Goal: Transaction & Acquisition: Purchase product/service

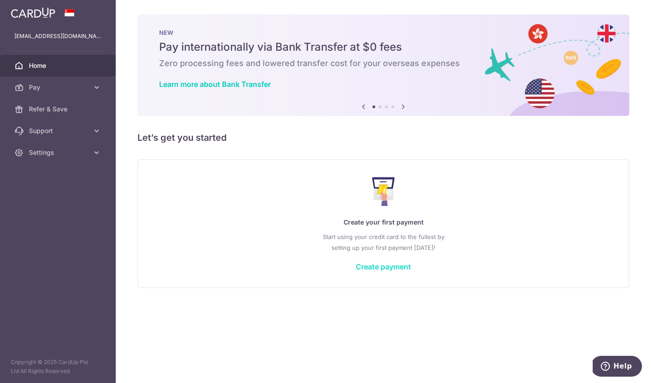
click at [393, 267] on link "Create payment" at bounding box center [383, 266] width 55 height 9
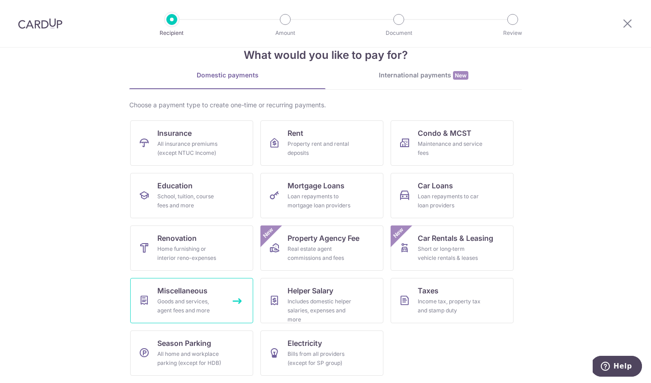
scroll to position [22, 0]
click at [196, 300] on div "Goods and services, agent fees and more" at bounding box center [189, 306] width 65 height 18
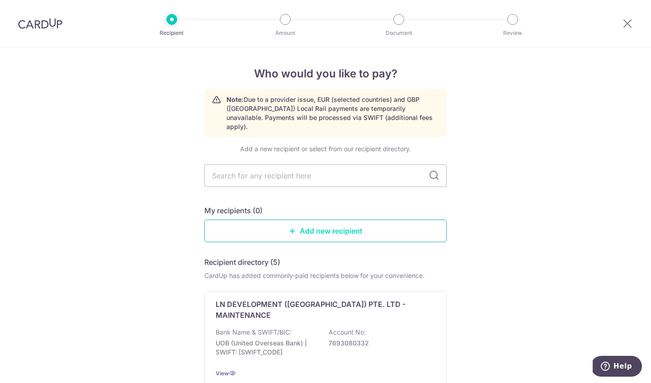
click at [328, 221] on link "Add new recipient" at bounding box center [325, 230] width 242 height 23
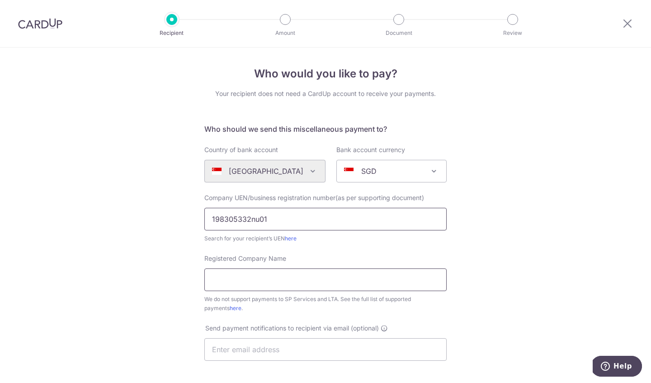
type input "198305332nu01"
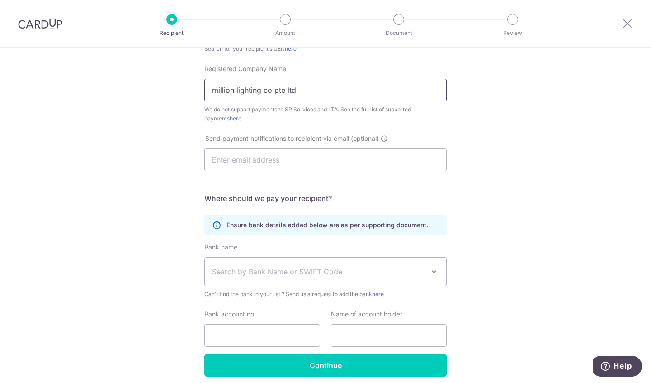
scroll to position [199, 0]
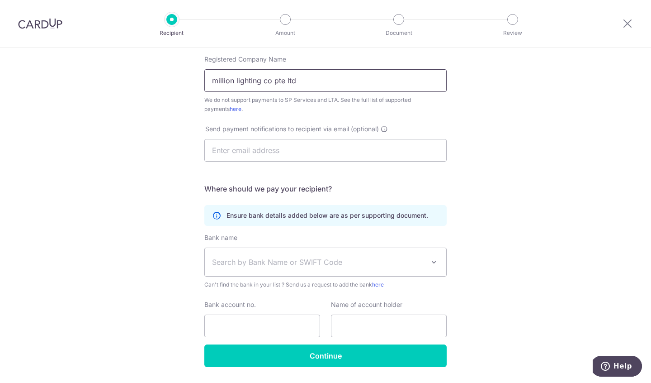
type input "million lighting co pte ltd"
click at [246, 266] on span "Search by Bank Name or SWIFT Code" at bounding box center [318, 261] width 213 height 11
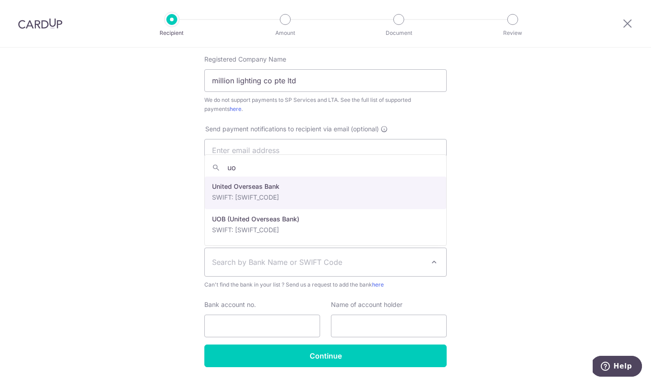
type input "uob"
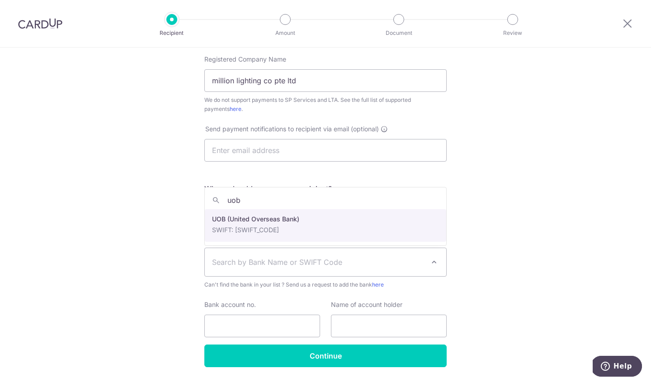
select select "18"
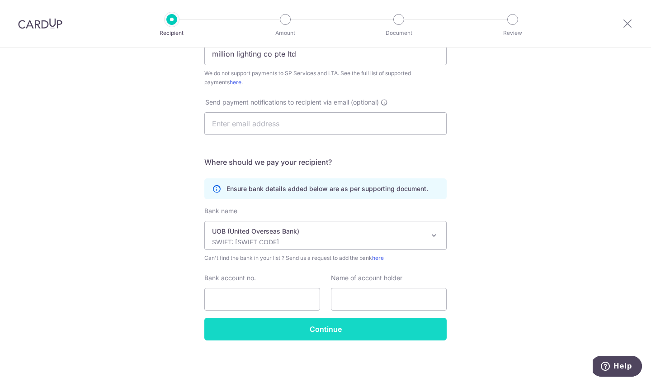
scroll to position [226, 0]
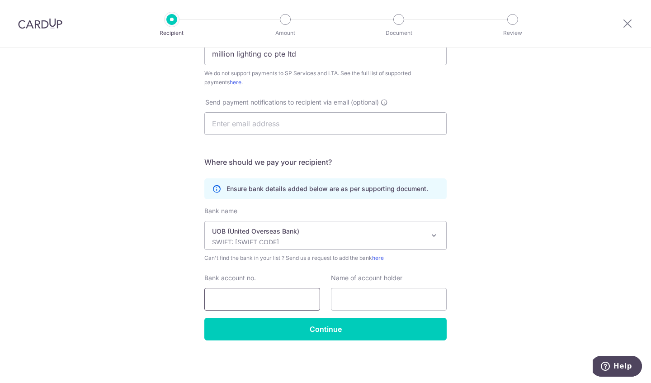
click at [248, 299] on input "Bank account no." at bounding box center [262, 299] width 116 height 23
type input "9313408180"
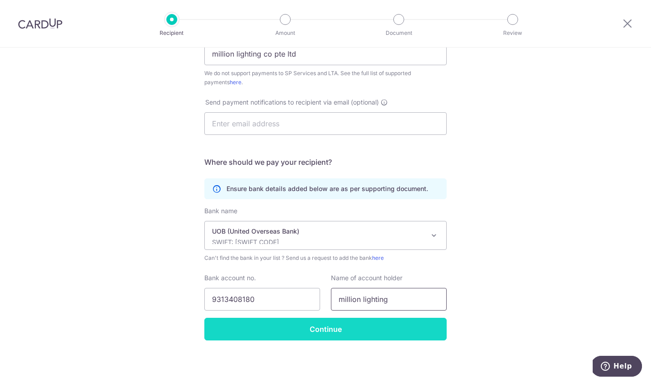
type input "million lighting"
click at [332, 329] on input "Continue" at bounding box center [325, 328] width 242 height 23
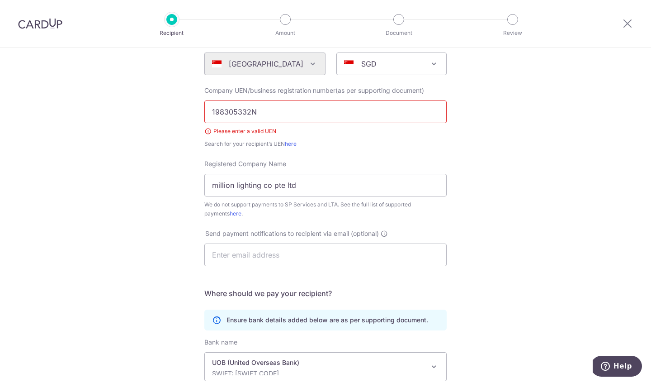
scroll to position [113, 0]
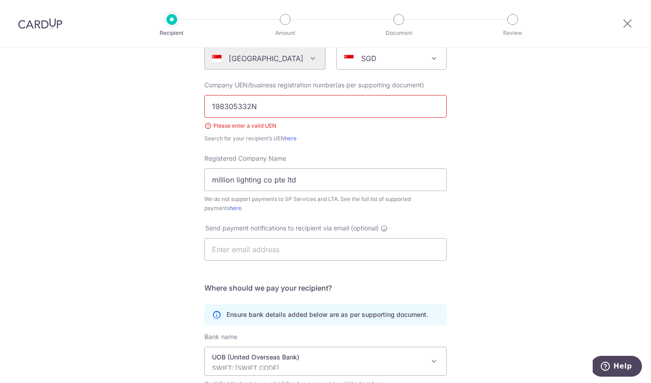
type input "198305332N"
click at [493, 201] on div "Who would you like to pay? Your recipient does not need a CardUp account to rec…" at bounding box center [325, 221] width 651 height 573
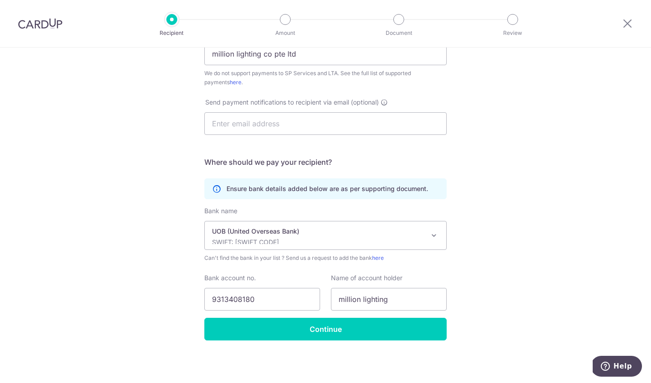
scroll to position [238, 0]
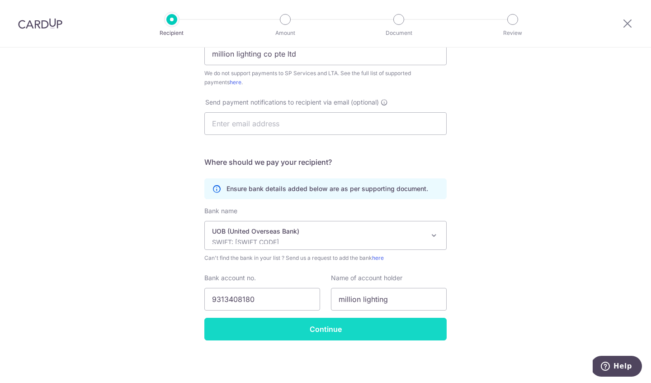
click at [343, 330] on input "Continue" at bounding box center [325, 328] width 242 height 23
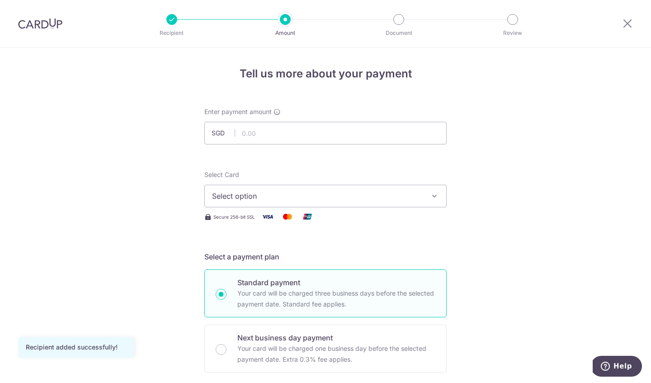
scroll to position [15, 0]
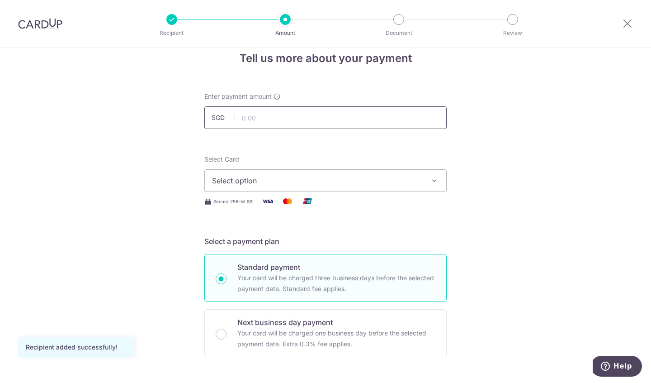
click at [290, 121] on input "text" at bounding box center [325, 117] width 242 height 23
type input "1,154.31"
click at [344, 175] on span "Select option" at bounding box center [317, 180] width 211 height 11
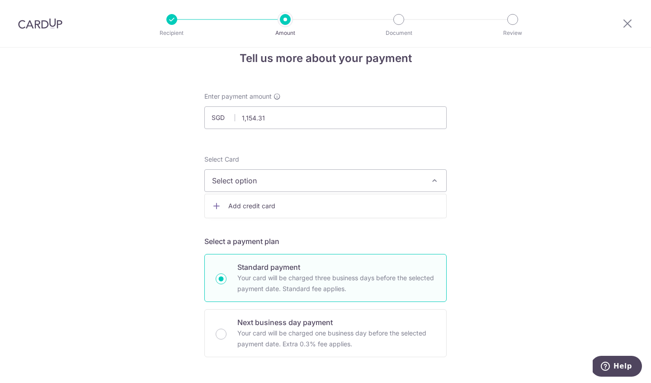
click at [248, 205] on span "Add credit card" at bounding box center [333, 205] width 211 height 9
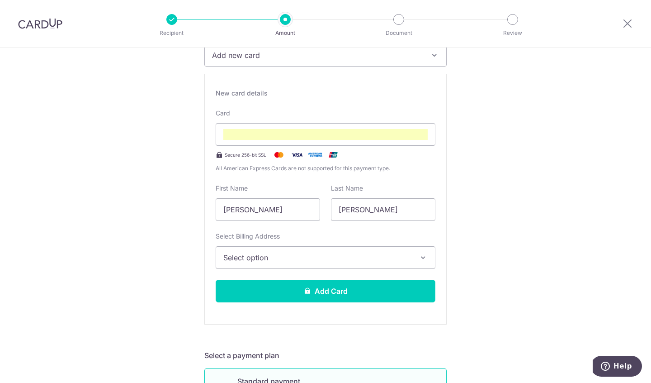
scroll to position [144, 0]
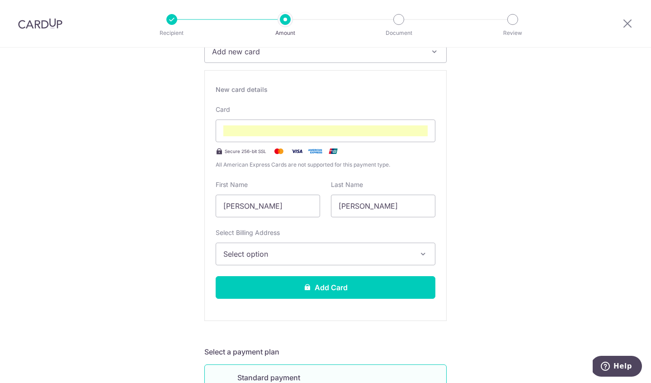
click at [295, 255] on span "Select option" at bounding box center [317, 253] width 188 height 11
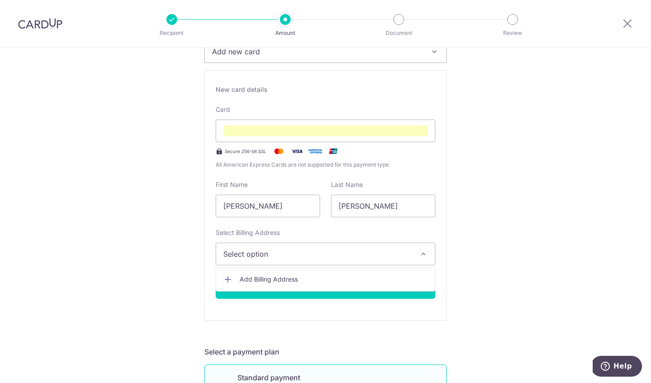
click at [277, 280] on span "Add Billing Address" at bounding box center [334, 279] width 188 height 9
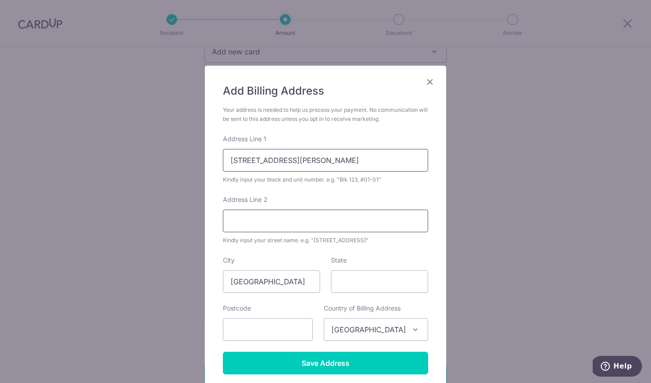
type input "193 meyer road"
type input "22-05 aalto"
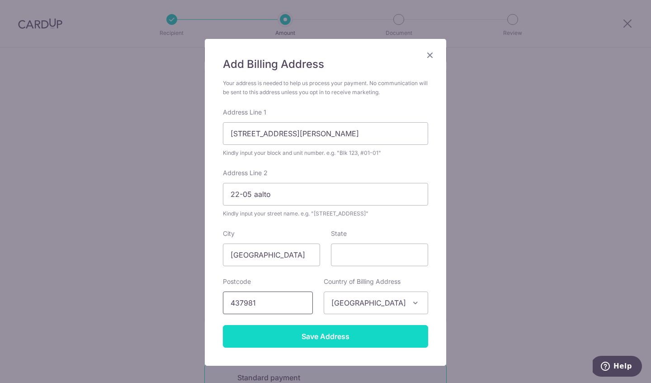
type input "437981"
click at [314, 334] on input "Save Address" at bounding box center [325, 336] width 205 height 23
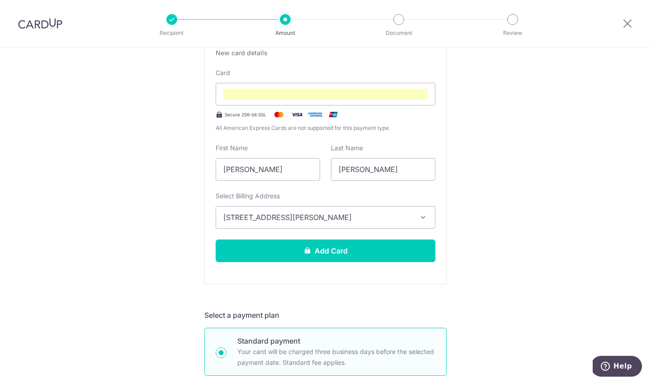
scroll to position [211, 0]
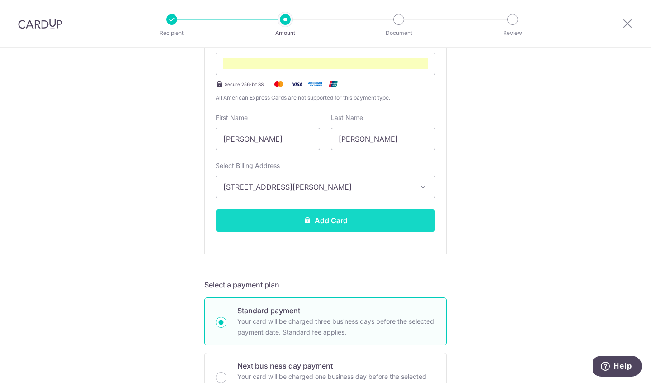
click at [364, 222] on button "Add Card" at bounding box center [326, 220] width 220 height 23
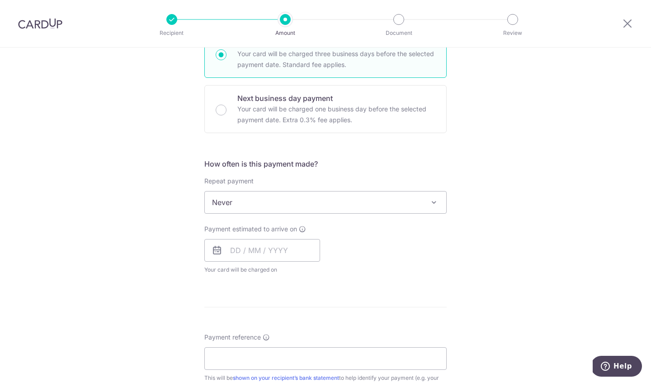
scroll to position [260, 0]
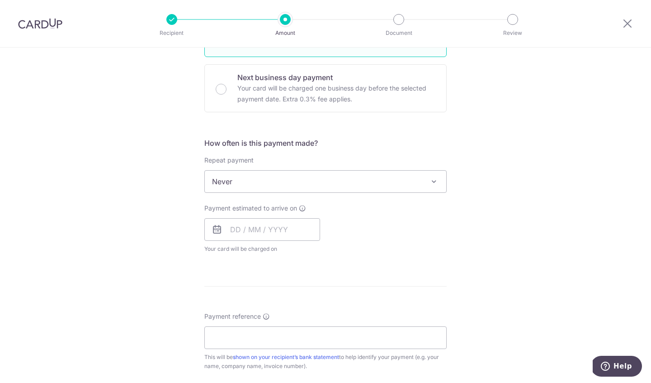
click at [362, 183] on span "Never" at bounding box center [325, 181] width 241 height 22
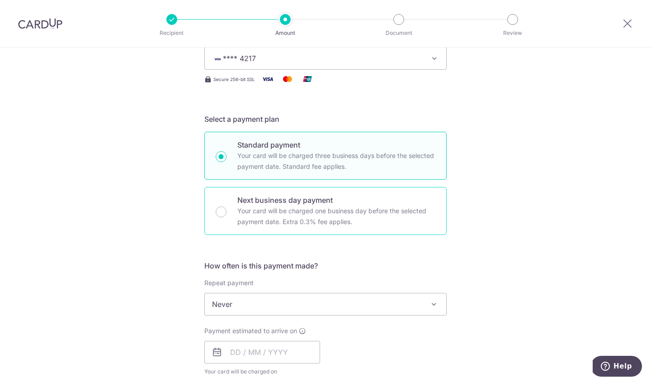
scroll to position [136, 0]
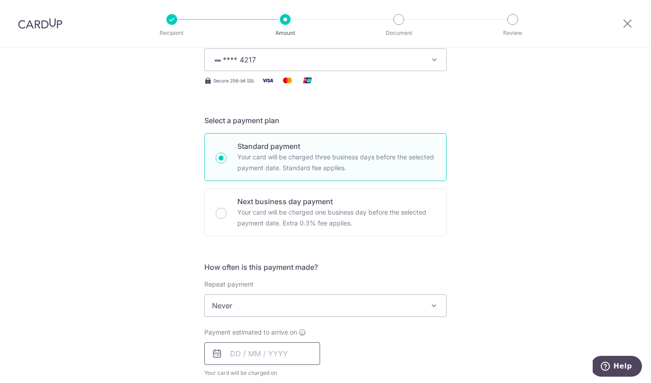
click at [239, 352] on input "text" at bounding box center [262, 353] width 116 height 23
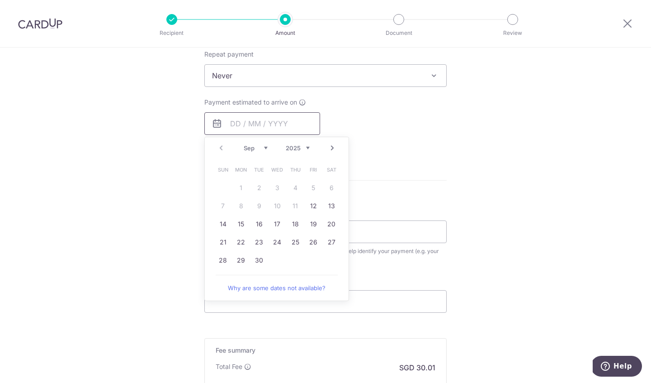
scroll to position [384, 0]
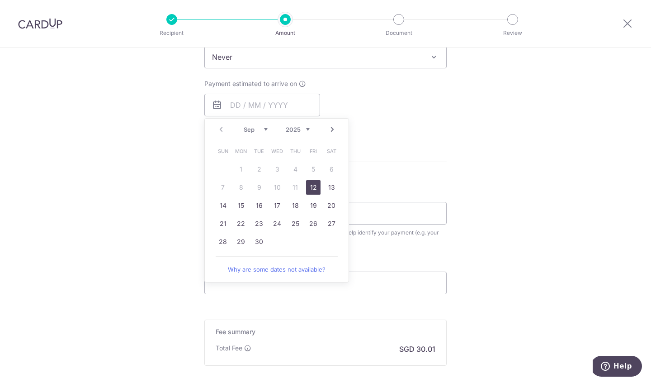
click at [317, 187] on link "12" at bounding box center [313, 187] width 14 height 14
type input "[DATE]"
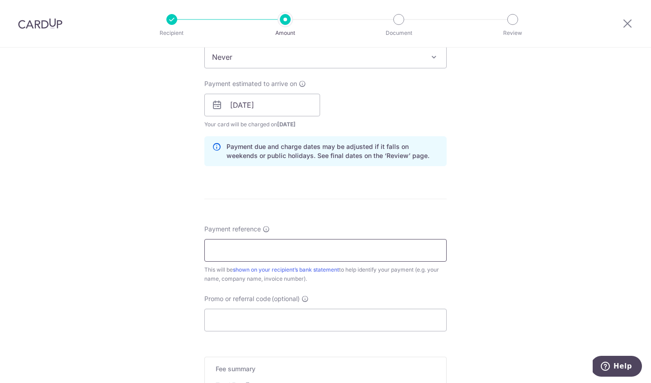
click at [309, 255] on input "Payment reference" at bounding box center [325, 250] width 242 height 23
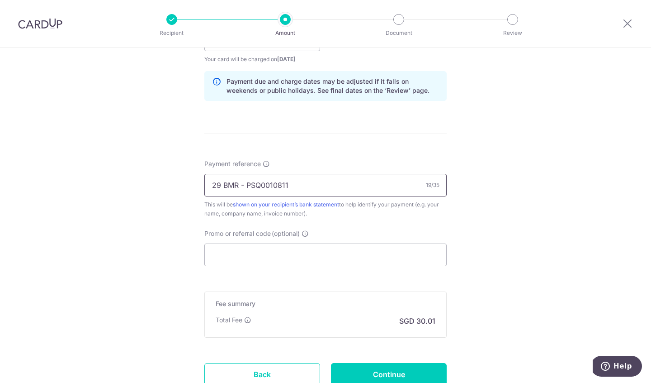
scroll to position [473, 0]
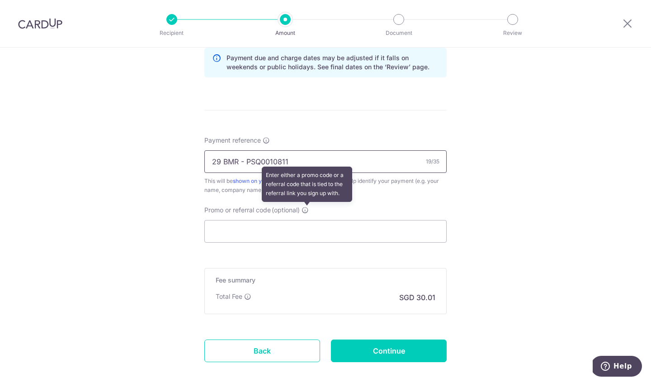
type input "29 BMR - PSQ0010811"
click at [306, 211] on icon at bounding box center [305, 209] width 7 height 7
click at [306, 220] on input "Promo or referral code (optional) Enter either a promo code or a referral code …" at bounding box center [325, 231] width 242 height 23
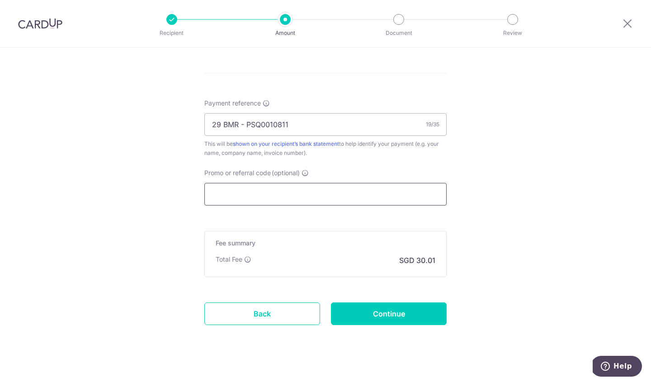
scroll to position [511, 0]
click at [410, 312] on input "Continue" at bounding box center [389, 312] width 116 height 23
type input "Create Schedule"
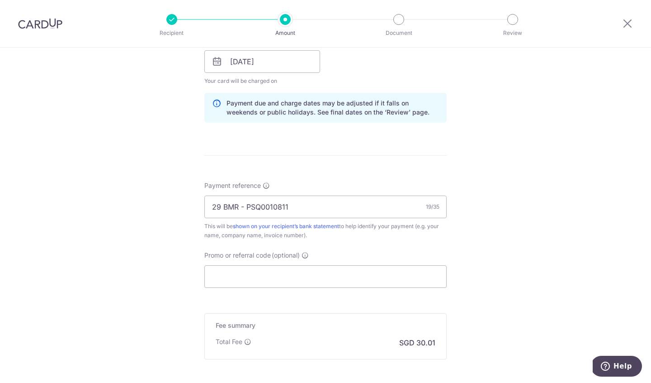
scroll to position [428, 0]
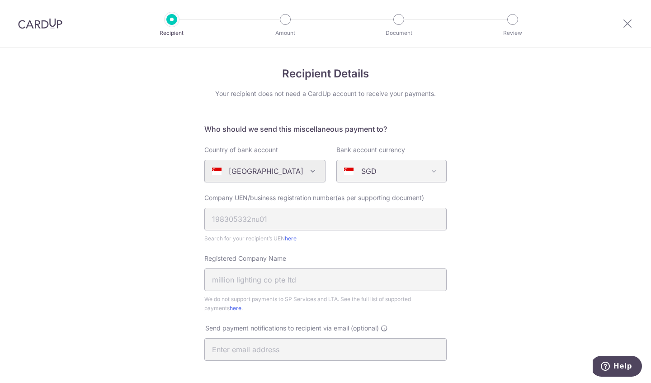
click at [45, 15] on div at bounding box center [40, 23] width 80 height 47
click at [48, 22] on img at bounding box center [40, 23] width 44 height 11
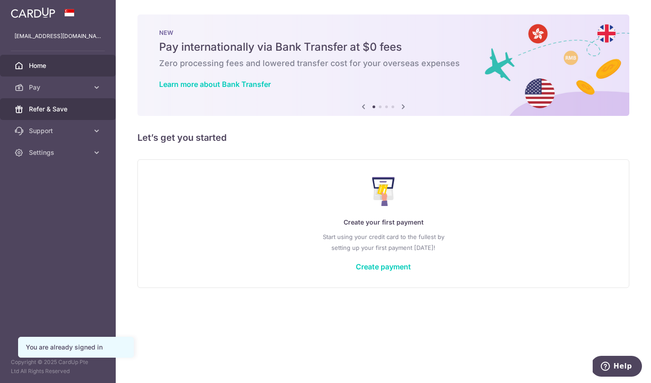
click at [53, 113] on span "Refer & Save" at bounding box center [59, 108] width 60 height 9
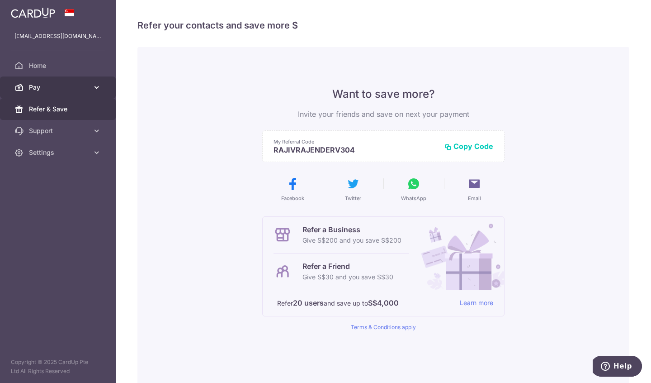
click at [37, 90] on span "Pay" at bounding box center [59, 87] width 60 height 9
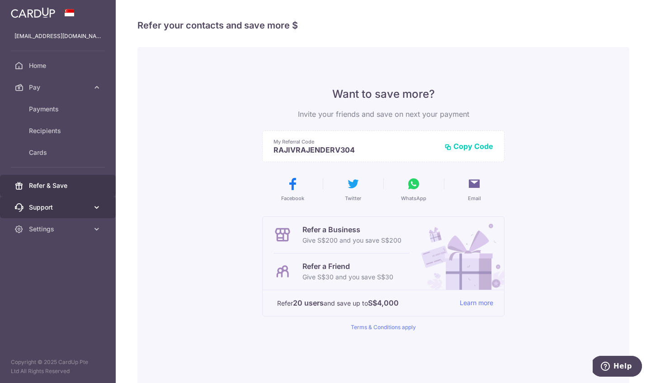
click at [48, 208] on span "Support" at bounding box center [59, 207] width 60 height 9
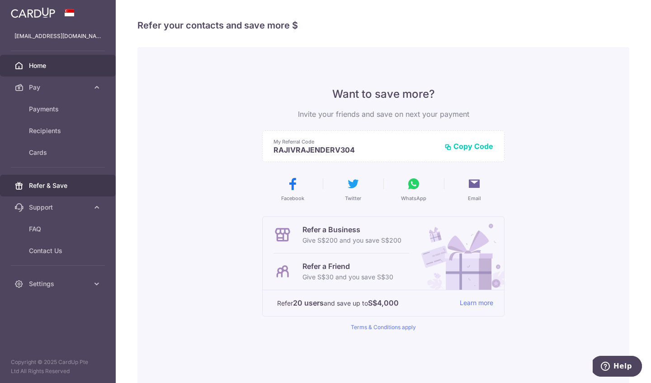
click at [50, 62] on span "Home" at bounding box center [59, 65] width 60 height 9
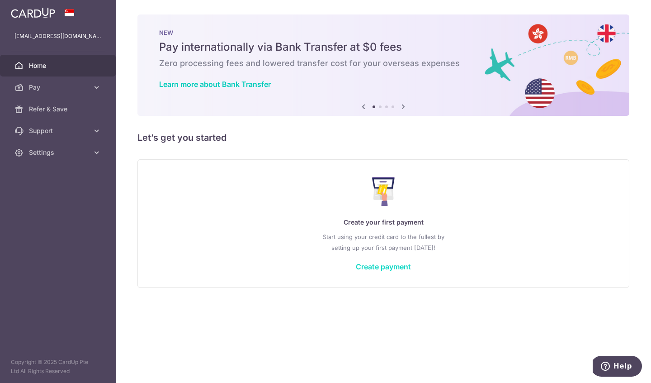
click at [395, 268] on link "Create payment" at bounding box center [383, 266] width 55 height 9
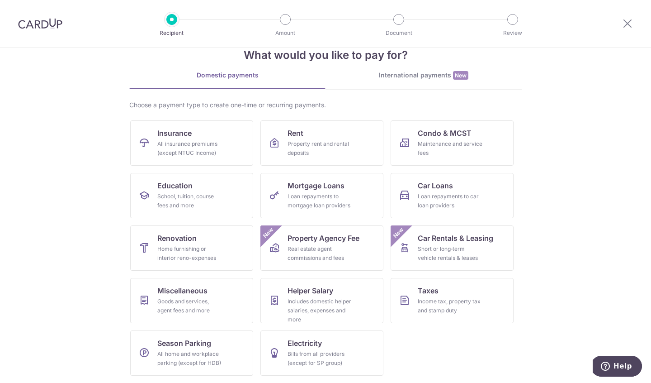
scroll to position [22, 0]
click at [239, 76] on div "Domestic payments" at bounding box center [227, 75] width 196 height 9
click at [203, 293] on span "Miscellaneous" at bounding box center [182, 290] width 50 height 11
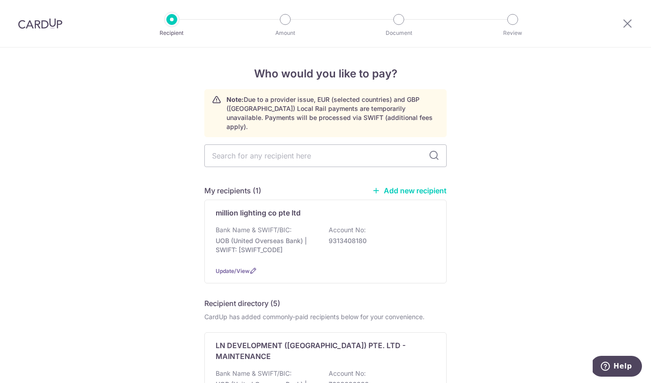
click at [47, 24] on img at bounding box center [40, 23] width 44 height 11
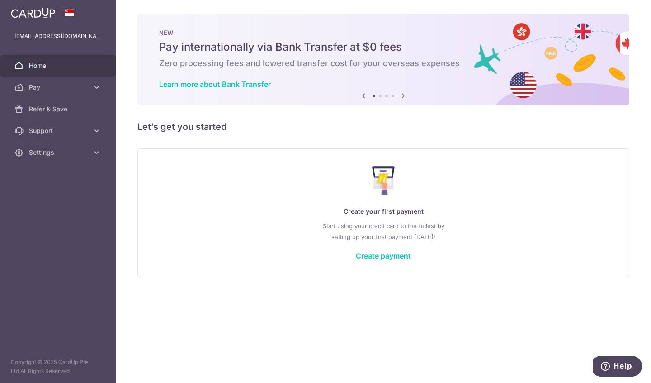
click at [404, 95] on icon at bounding box center [403, 95] width 11 height 11
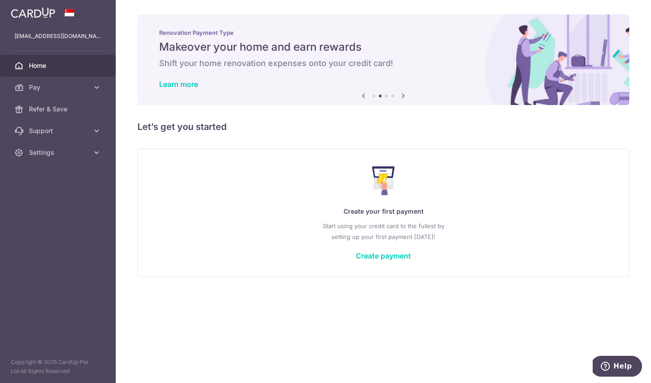
click at [403, 96] on icon at bounding box center [403, 95] width 11 height 11
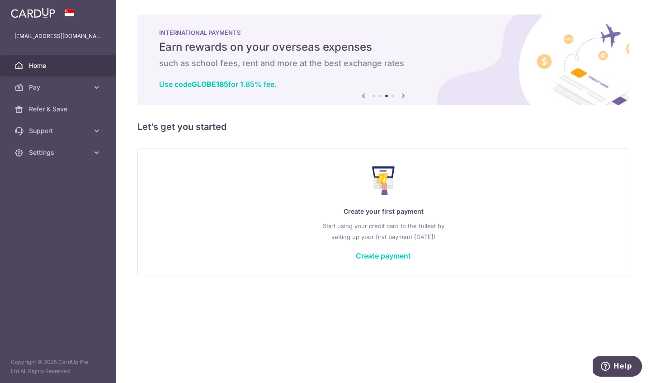
click at [403, 96] on icon at bounding box center [403, 95] width 11 height 11
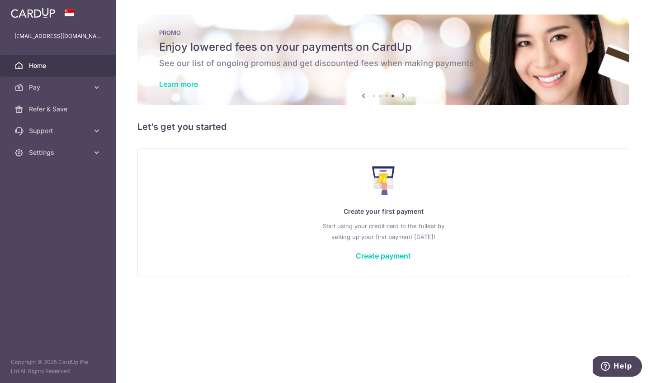
click at [190, 83] on link "Learn more" at bounding box center [178, 84] width 39 height 9
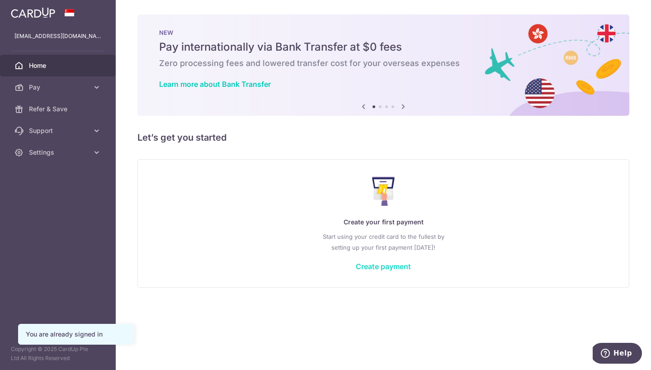
click at [391, 269] on link "Create payment" at bounding box center [383, 266] width 55 height 9
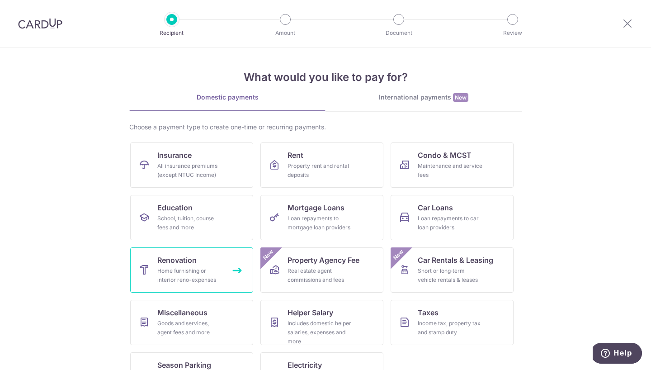
click at [205, 281] on div "Home furnishing or interior reno-expenses" at bounding box center [189, 275] width 65 height 18
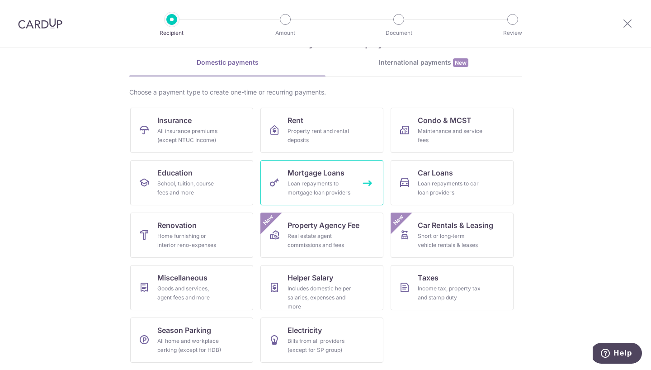
scroll to position [35, 0]
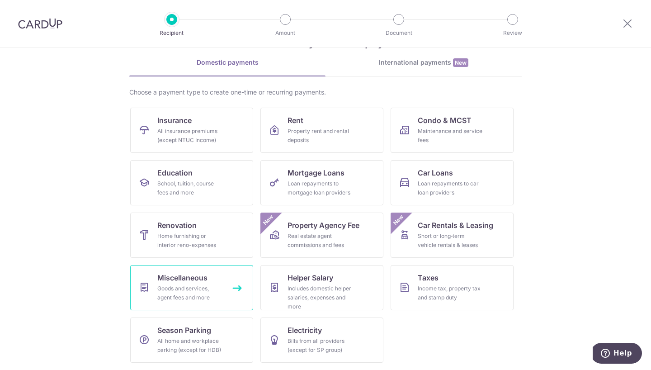
click at [194, 286] on div "Goods and services, agent fees and more" at bounding box center [189, 293] width 65 height 18
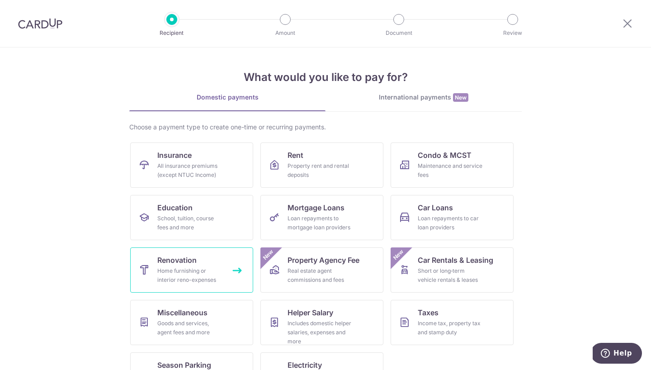
click at [196, 267] on div "Home furnishing or interior reno-expenses" at bounding box center [189, 275] width 65 height 18
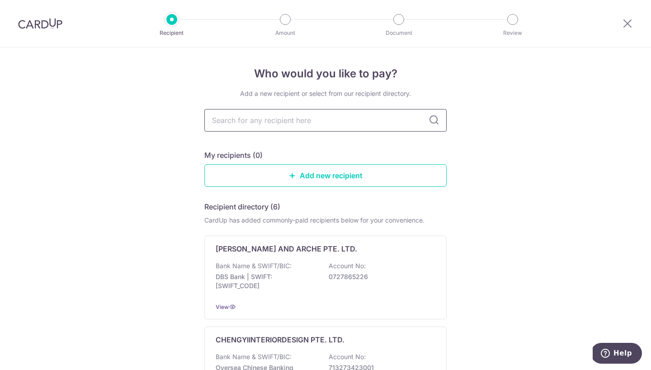
click at [292, 128] on input "text" at bounding box center [325, 120] width 242 height 23
type input "MILLLION"
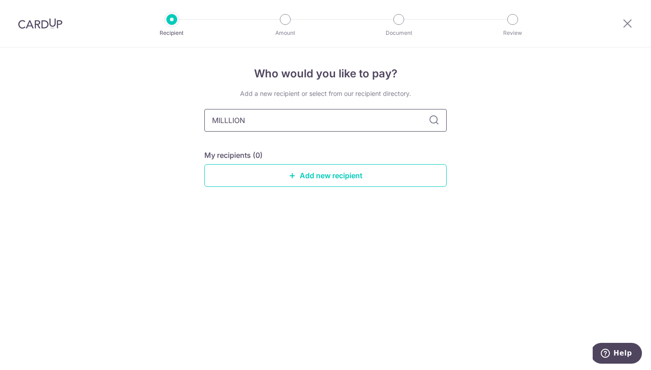
click at [226, 118] on input "MILLLION" at bounding box center [325, 120] width 242 height 23
type input "MILLION"
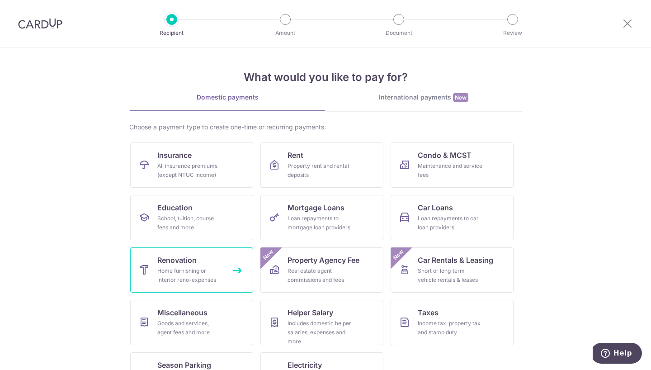
click at [196, 256] on span "Renovation" at bounding box center [176, 260] width 39 height 11
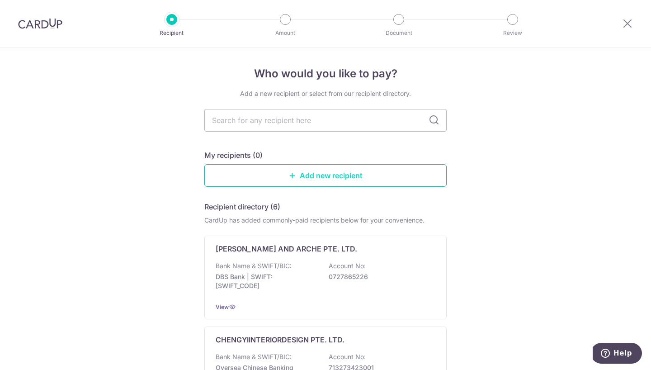
click at [341, 180] on link "Add new recipient" at bounding box center [325, 175] width 242 height 23
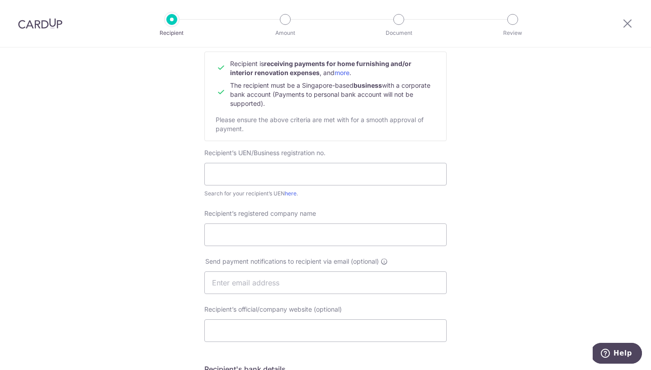
scroll to position [99, 0]
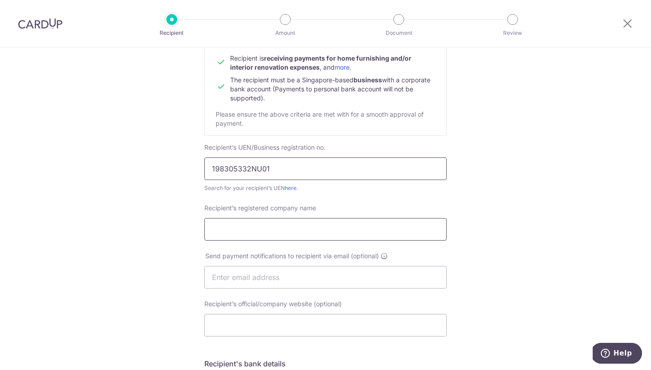
type input "198305332NU01"
click at [294, 231] on input "Recipient’s registered company name" at bounding box center [325, 229] width 242 height 23
type input "MILLION LIGHTING CO PTE LTD"
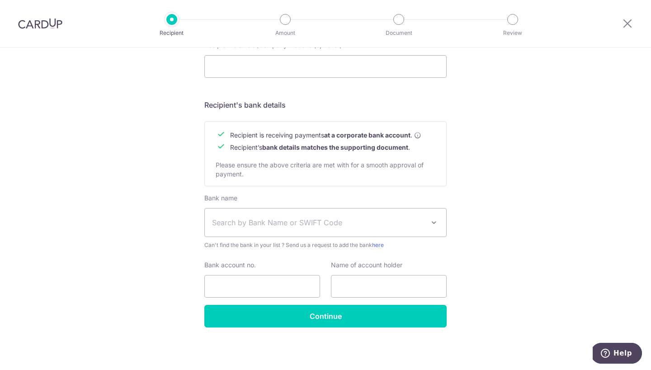
scroll to position [358, 0]
click at [277, 225] on span "Search by Bank Name or SWIFT Code" at bounding box center [318, 222] width 213 height 11
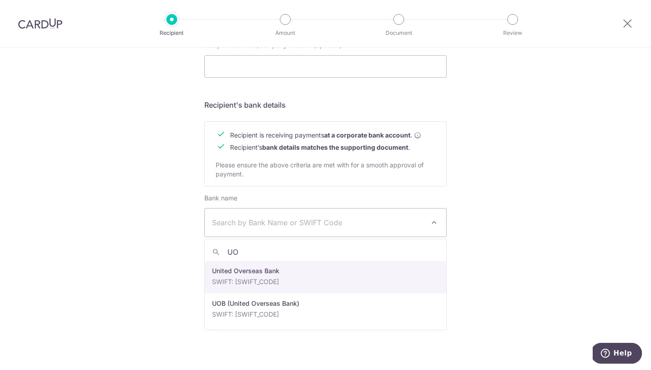
type input "UOB"
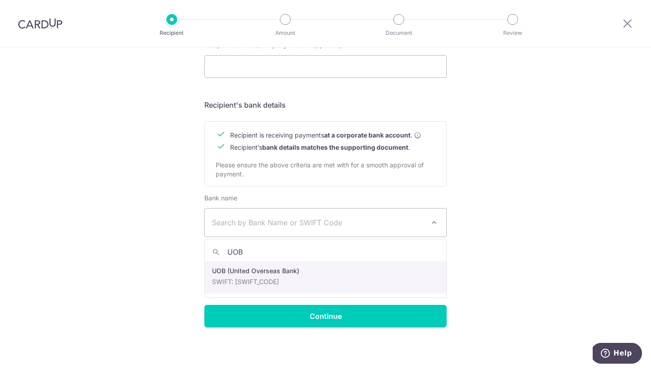
select select "18"
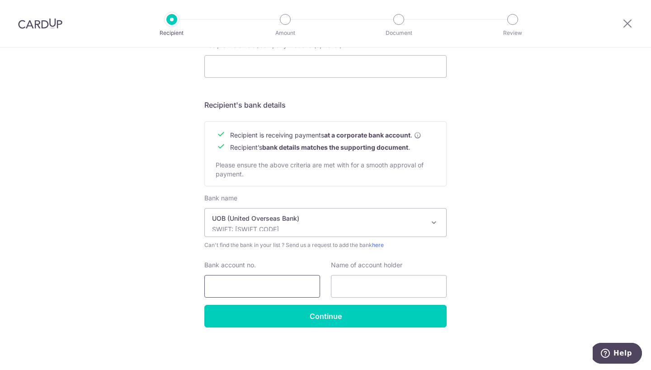
click at [263, 286] on input "Bank account no." at bounding box center [262, 286] width 116 height 23
type input "9313408180"
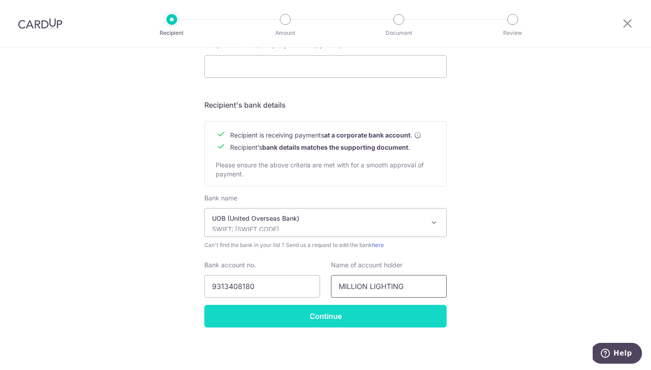
type input "MILLION LIGHTING"
click at [346, 317] on input "Continue" at bounding box center [325, 316] width 242 height 23
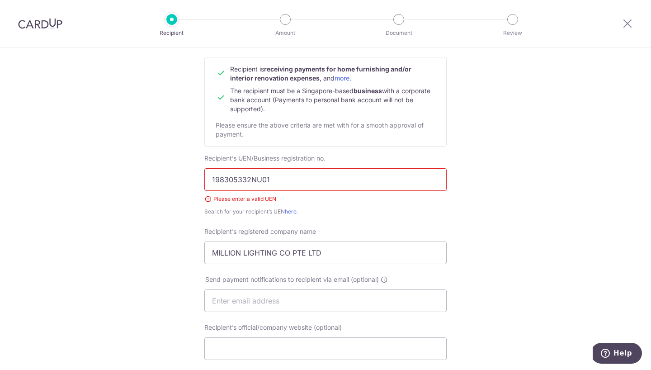
scroll to position [87, 0]
type input "198305332N"
click at [460, 229] on div "Who would you like to pay? Your recipient does not need a CardUp account to rec…" at bounding box center [325, 307] width 651 height 693
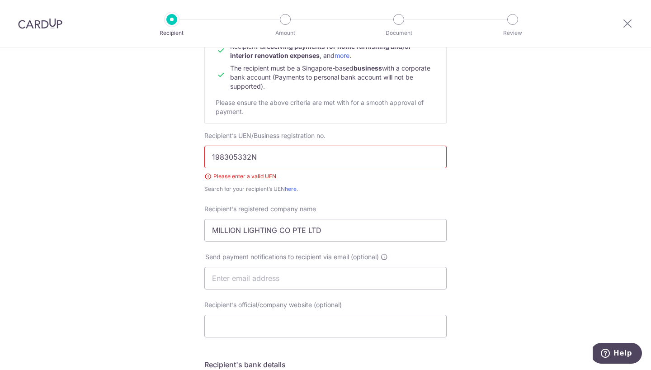
scroll to position [113, 0]
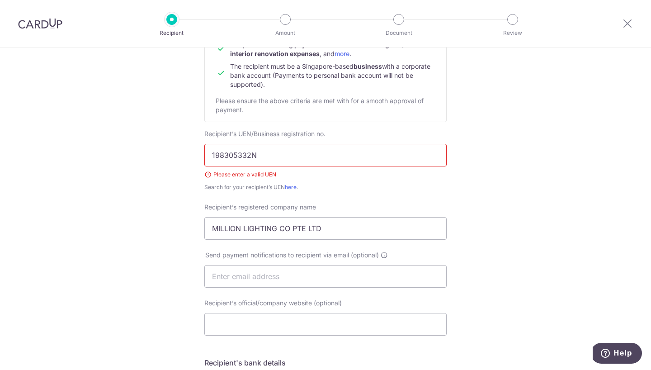
click at [278, 156] on input "198305332N" at bounding box center [325, 155] width 242 height 23
click at [477, 208] on div "Who would you like to pay? Your recipient does not need a CardUp account to rec…" at bounding box center [325, 281] width 651 height 693
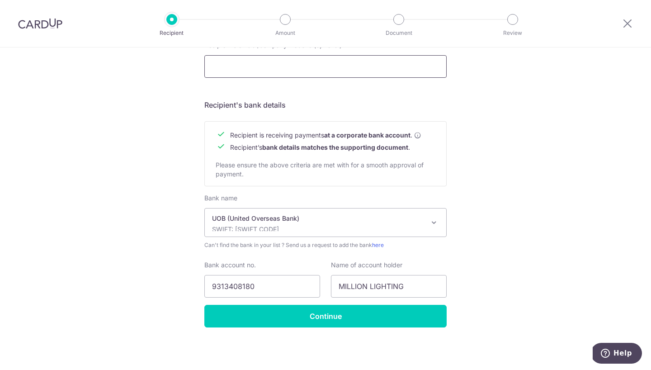
scroll to position [370, 0]
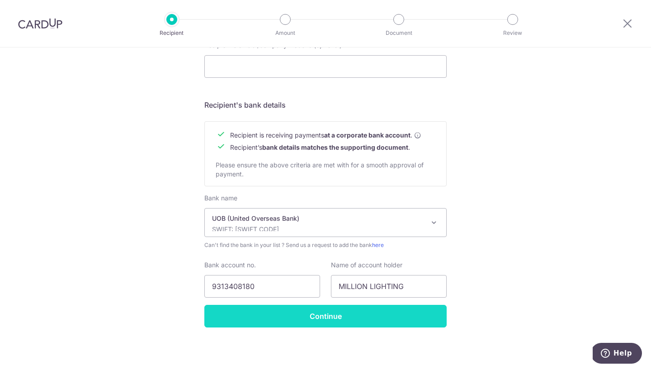
click at [324, 313] on input "Continue" at bounding box center [325, 316] width 242 height 23
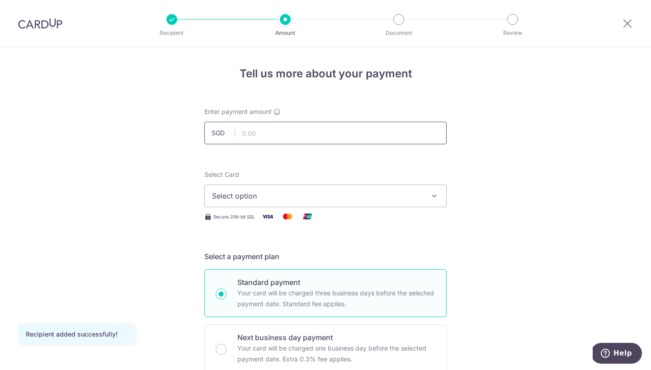
click at [281, 133] on input "text" at bounding box center [325, 133] width 242 height 23
type input "1,154.31"
click at [346, 198] on span "Select option" at bounding box center [317, 195] width 211 height 11
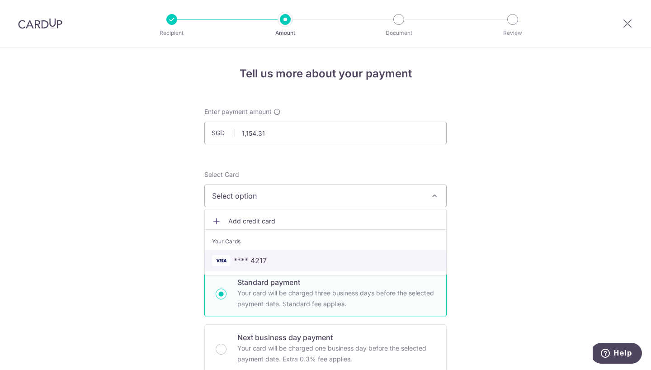
click at [269, 260] on span "**** 4217" at bounding box center [325, 260] width 227 height 11
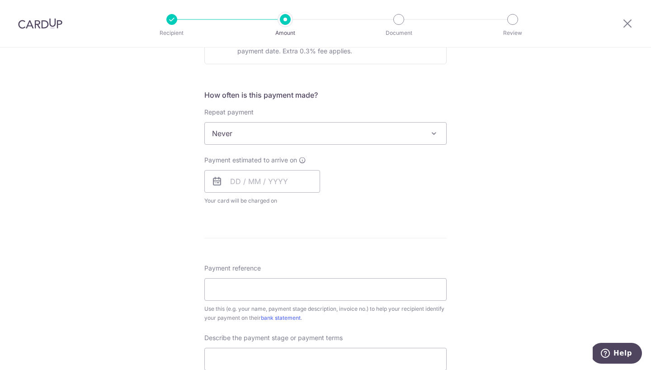
scroll to position [317, 0]
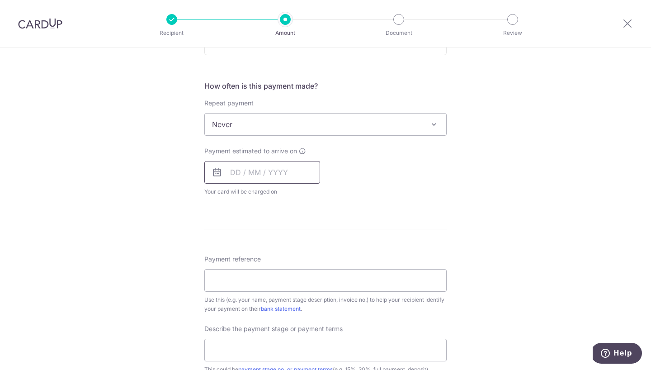
click at [234, 175] on input "text" at bounding box center [262, 172] width 116 height 23
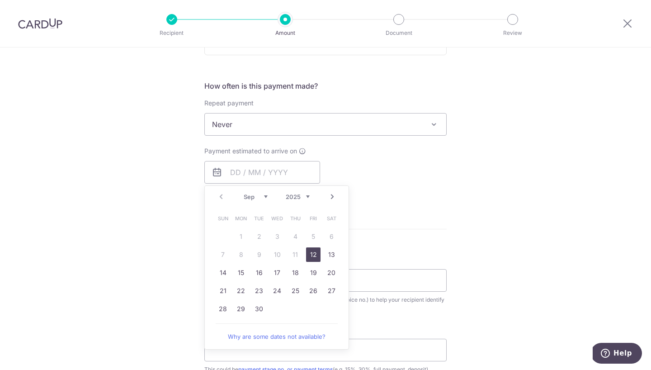
click at [314, 258] on link "12" at bounding box center [313, 254] width 14 height 14
type input "[DATE]"
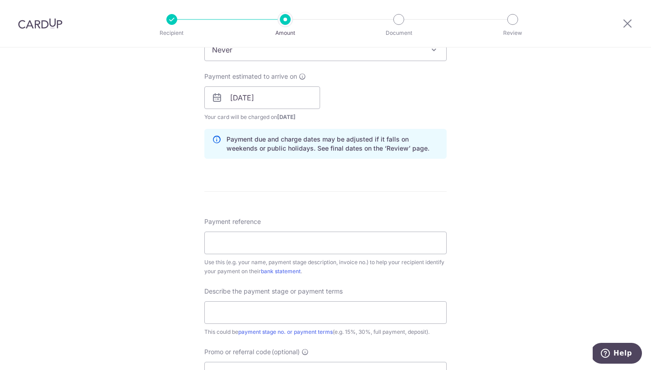
scroll to position [394, 0]
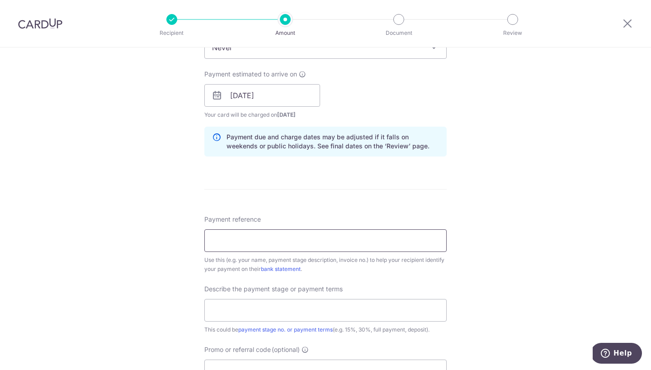
click at [293, 243] on input "Payment reference" at bounding box center [325, 240] width 242 height 23
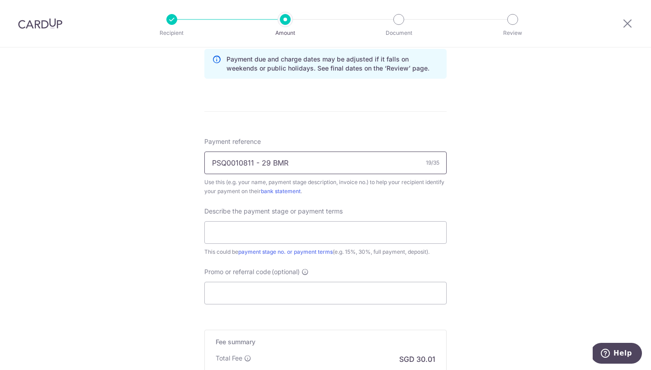
scroll to position [504, 0]
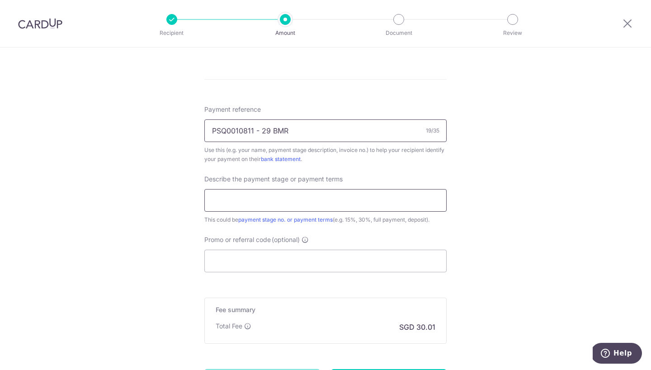
type input "PSQ0010811 - 29 BMR"
click at [289, 201] on input "text" at bounding box center [325, 200] width 242 height 23
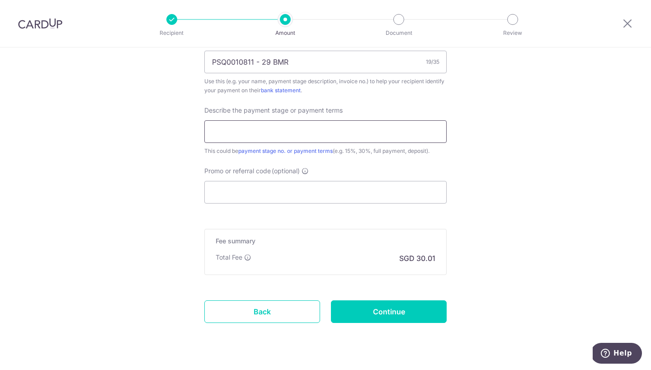
scroll to position [585, 0]
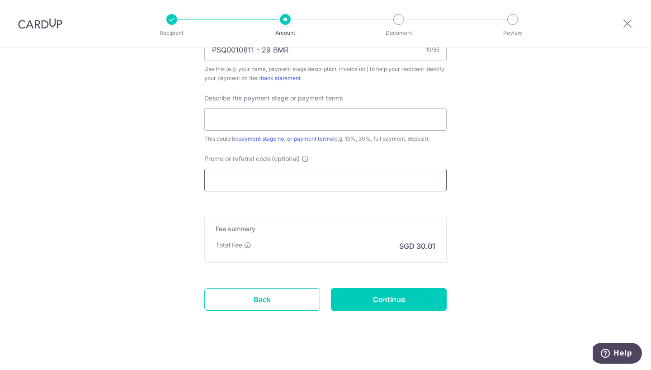
click at [277, 180] on input "Promo or referral code (optional)" at bounding box center [325, 180] width 242 height 23
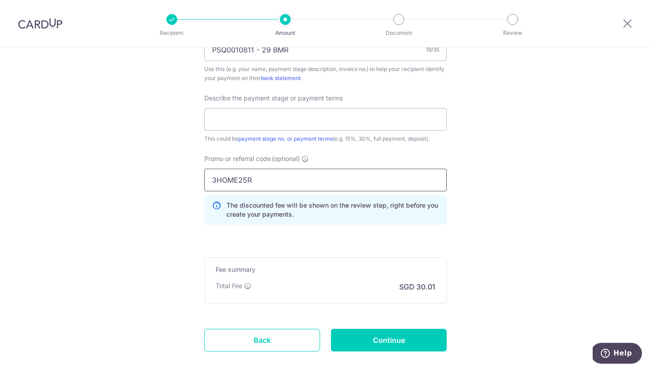
type input "3HOME25R"
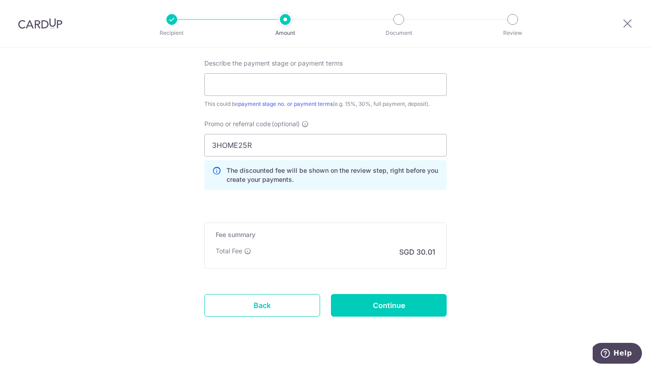
scroll to position [620, 0]
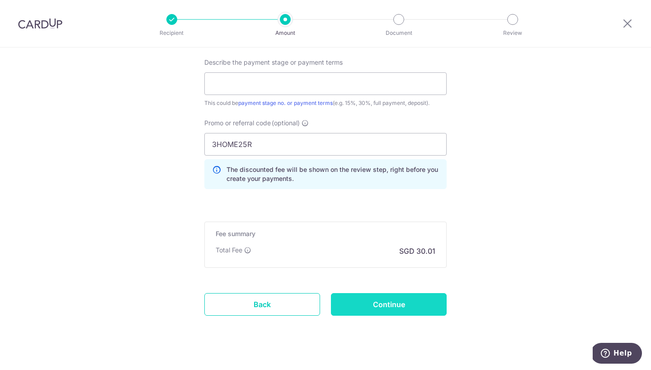
click at [397, 307] on input "Continue" at bounding box center [389, 304] width 116 height 23
type input "Create Schedule"
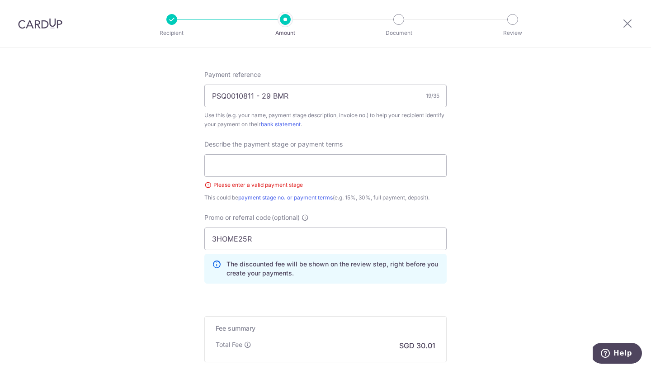
scroll to position [537, 0]
click at [305, 170] on input "text" at bounding box center [325, 167] width 242 height 23
type input "FULL PAYMENT"
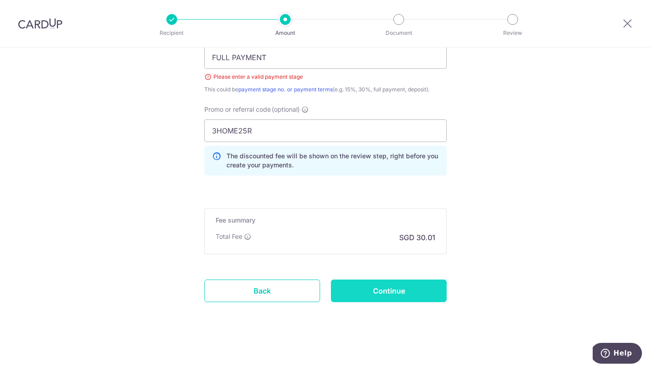
scroll to position [647, 0]
click at [409, 288] on input "Continue" at bounding box center [389, 290] width 116 height 23
type input "Create Schedule"
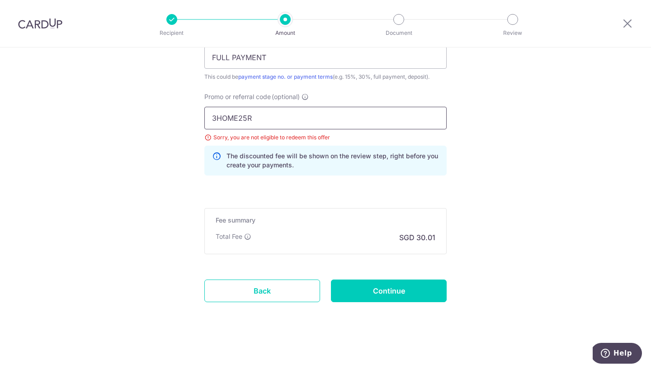
click at [214, 118] on input "3HOME25R" at bounding box center [325, 118] width 242 height 23
click at [411, 286] on input "Continue" at bounding box center [389, 290] width 116 height 23
type input "Update Schedule"
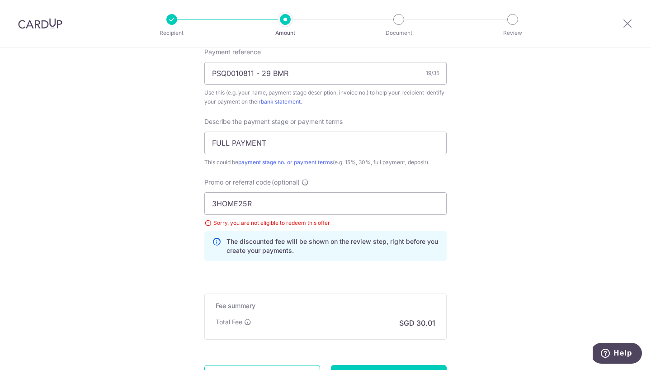
scroll to position [562, 0]
click at [268, 202] on input "3HOME25R" at bounding box center [325, 203] width 242 height 23
type input "3"
type input "RENO25ONE"
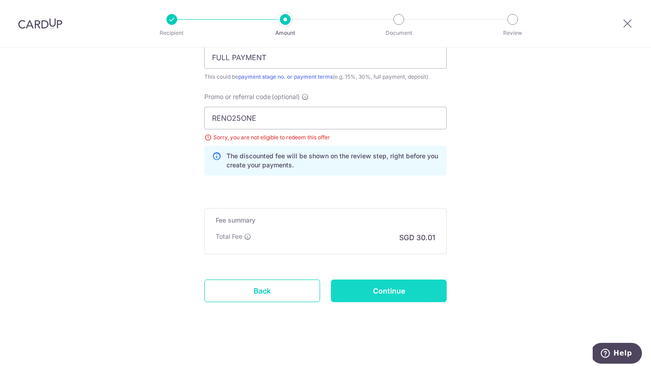
scroll to position [647, 0]
click at [410, 294] on input "Continue" at bounding box center [389, 290] width 116 height 23
type input "Update Schedule"
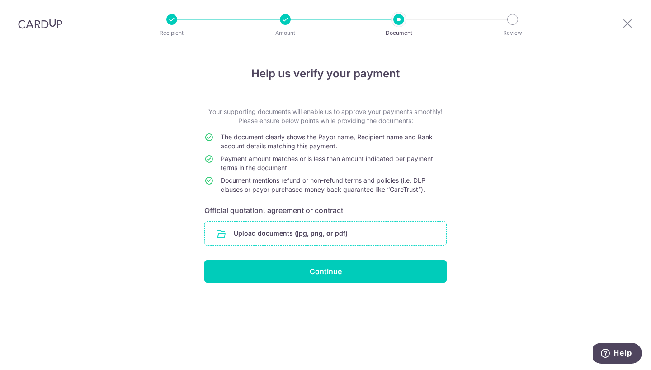
click at [314, 233] on input "file" at bounding box center [325, 234] width 241 height 24
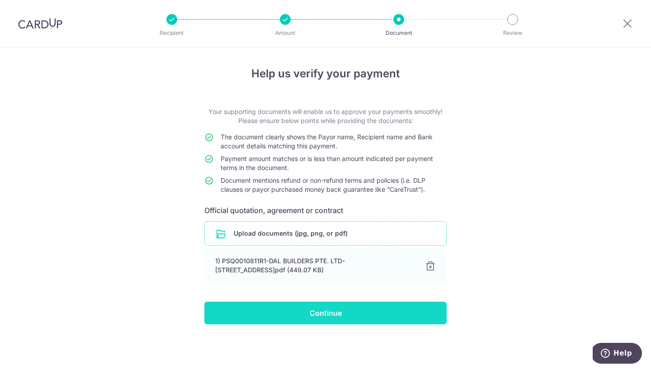
click at [316, 315] on input "Continue" at bounding box center [325, 313] width 242 height 23
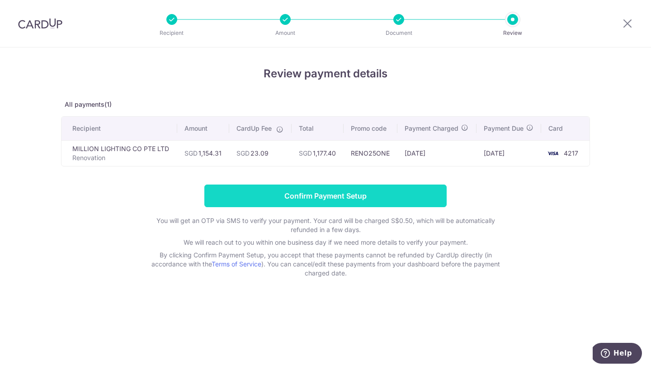
click at [326, 198] on input "Confirm Payment Setup" at bounding box center [325, 196] width 242 height 23
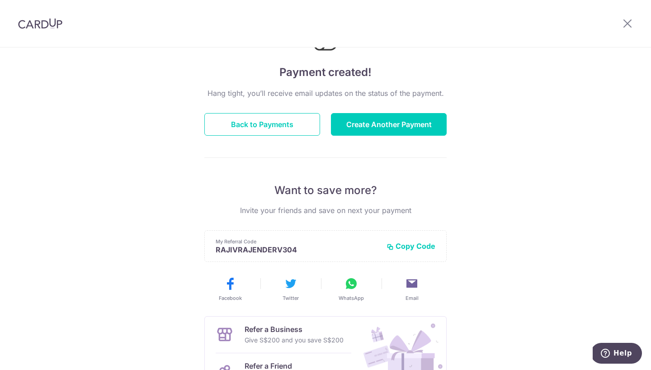
scroll to position [72, 0]
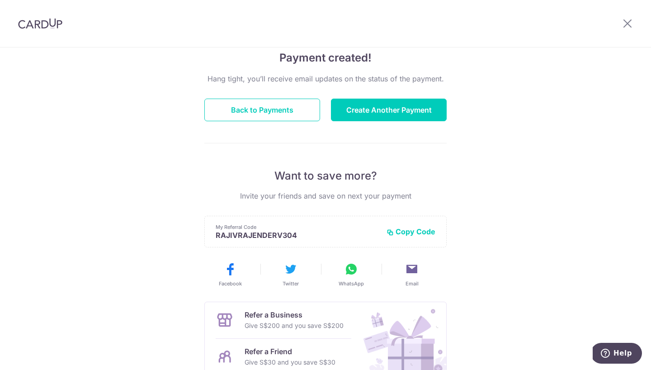
click at [402, 230] on button "Copy Code" at bounding box center [411, 231] width 49 height 9
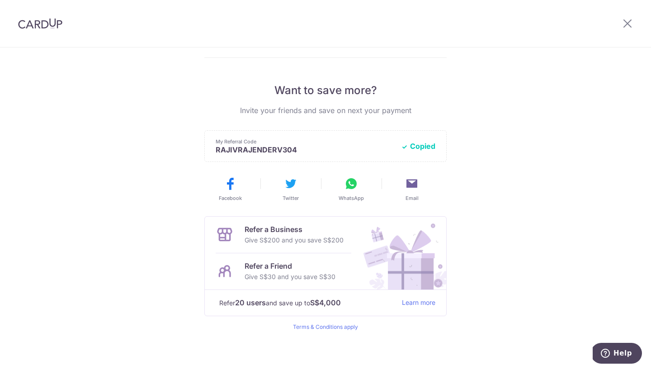
scroll to position [161, 0]
